Goal: Book appointment/travel/reservation

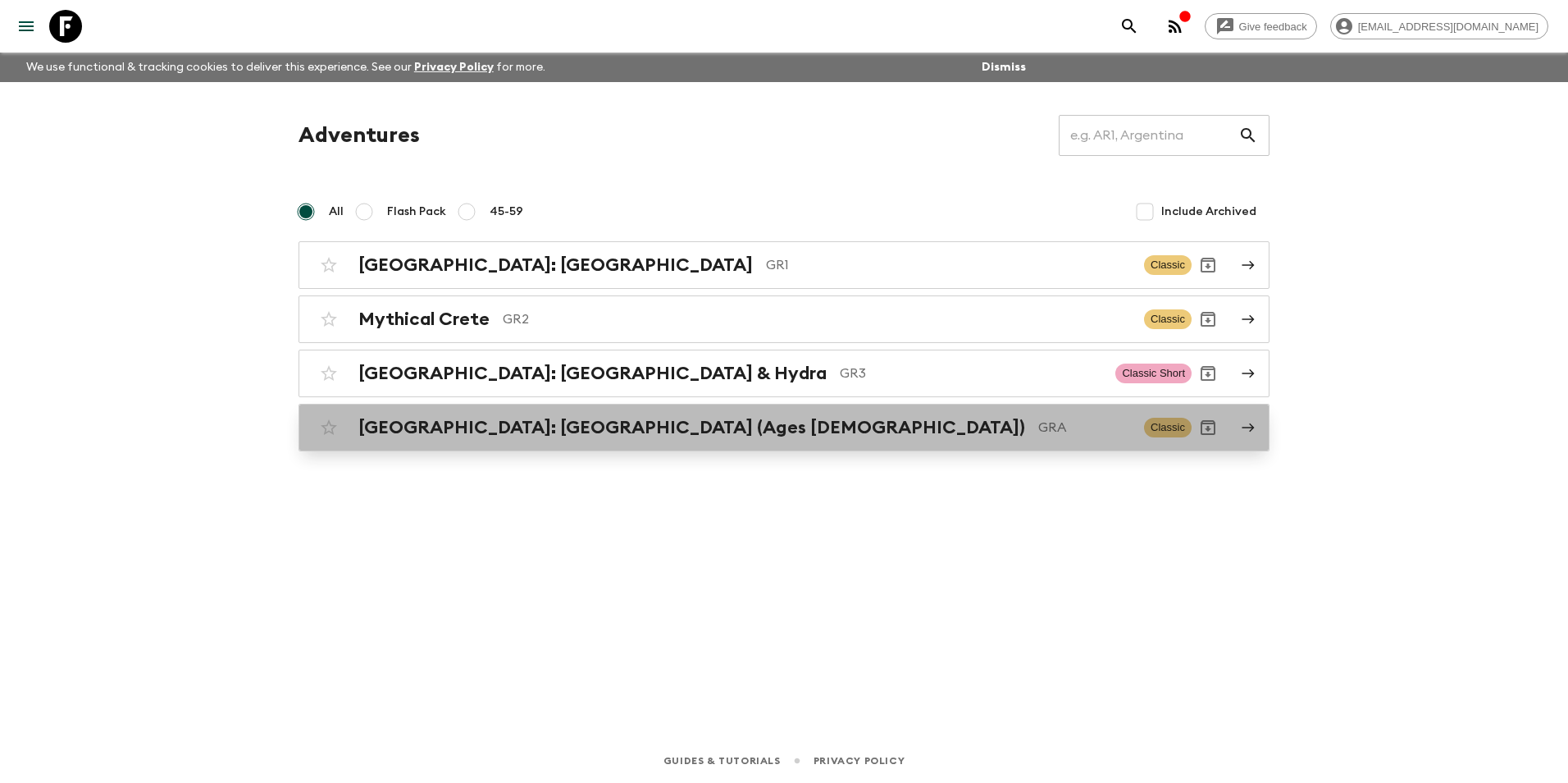
click at [507, 414] on div "[GEOGRAPHIC_DATA]: [GEOGRAPHIC_DATA] (Ages [DEMOGRAPHIC_DATA]) GRA Classic" at bounding box center [752, 427] width 879 height 33
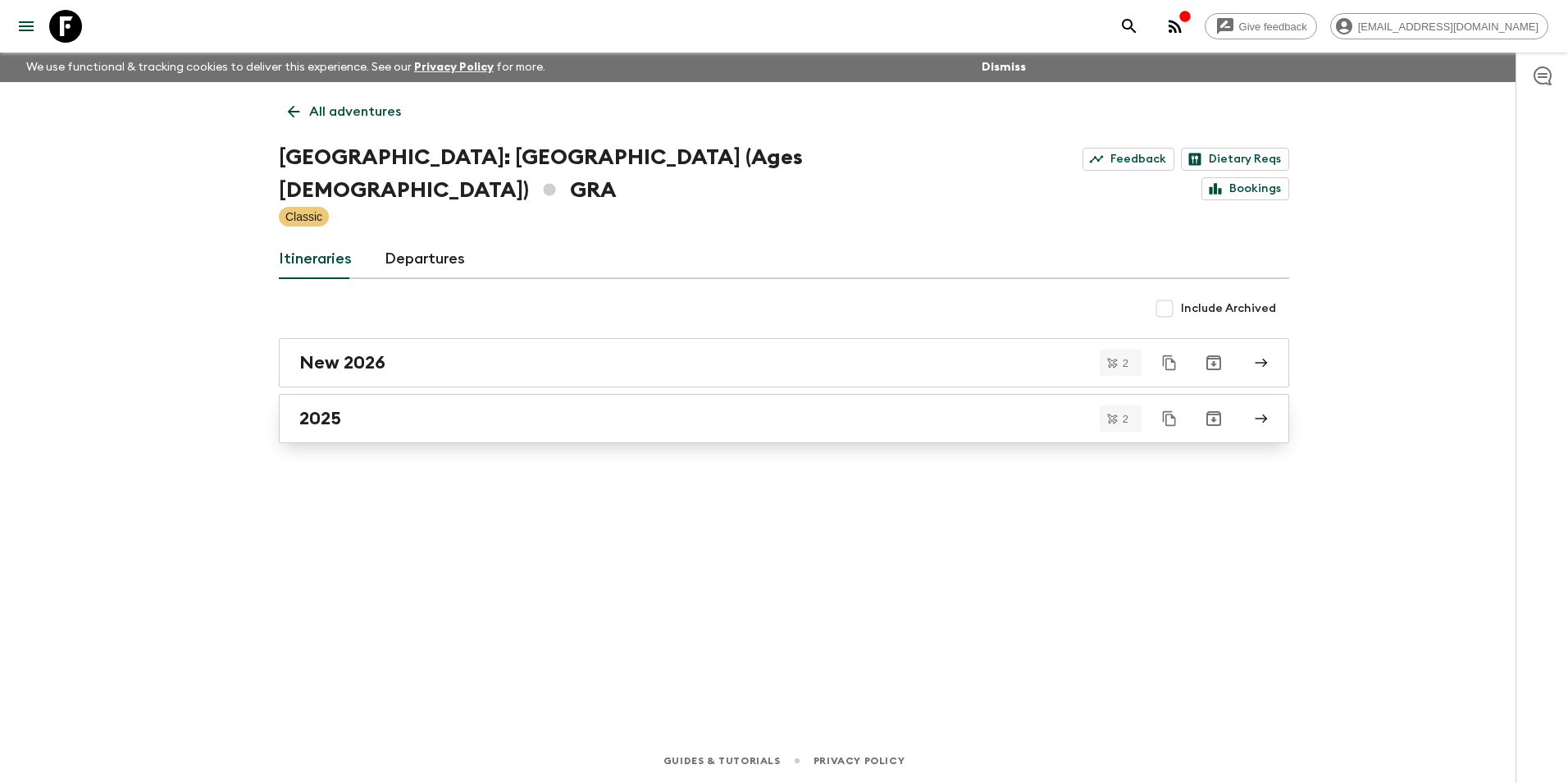
click at [337, 408] on h2 "2025" at bounding box center [321, 419] width 42 height 22
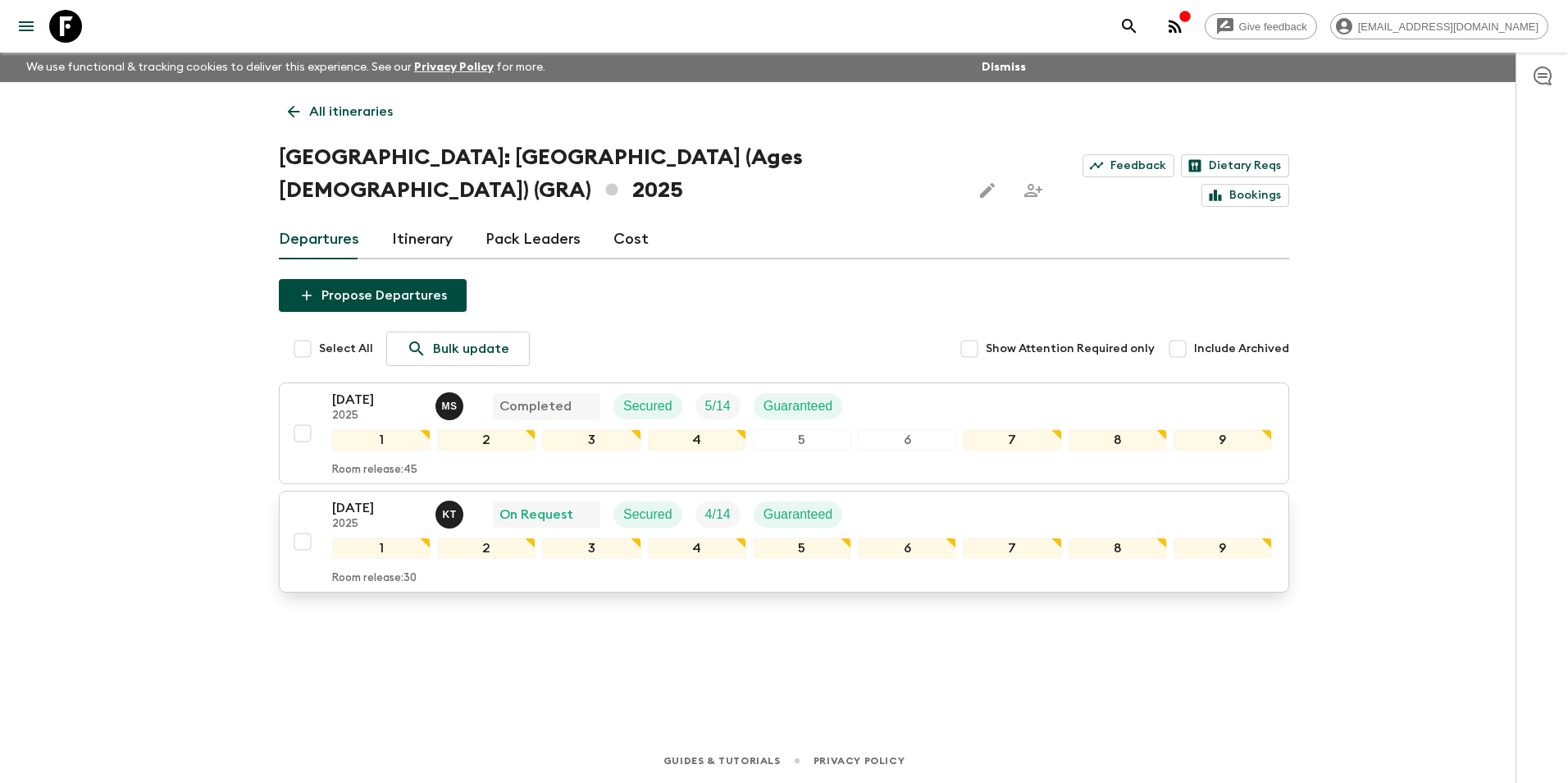
click at [387, 498] on p "[DATE]" at bounding box center [377, 508] width 90 height 20
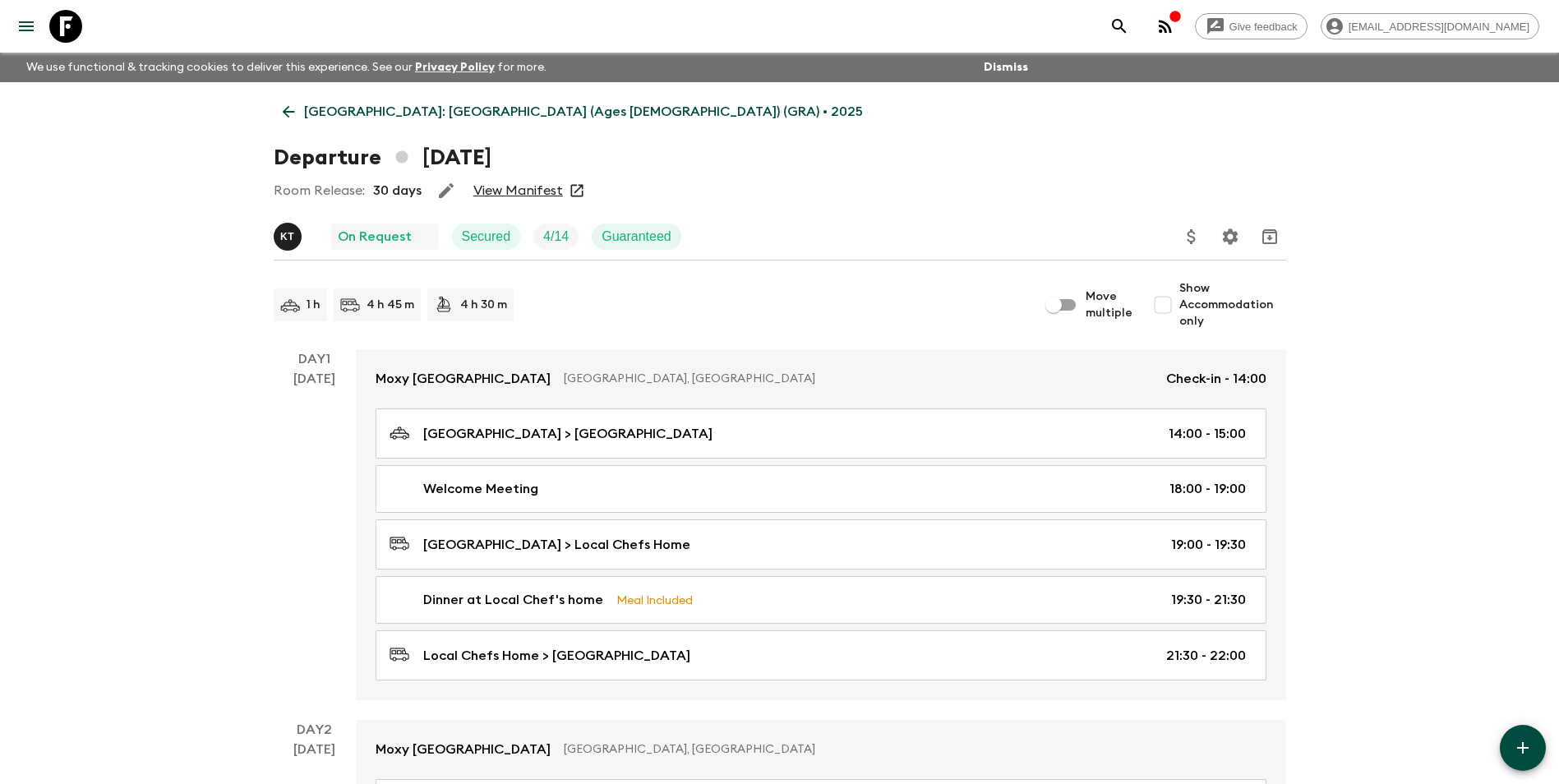
click at [524, 190] on link "View Manifest" at bounding box center [518, 190] width 89 height 17
